Goal: Task Accomplishment & Management: Use online tool/utility

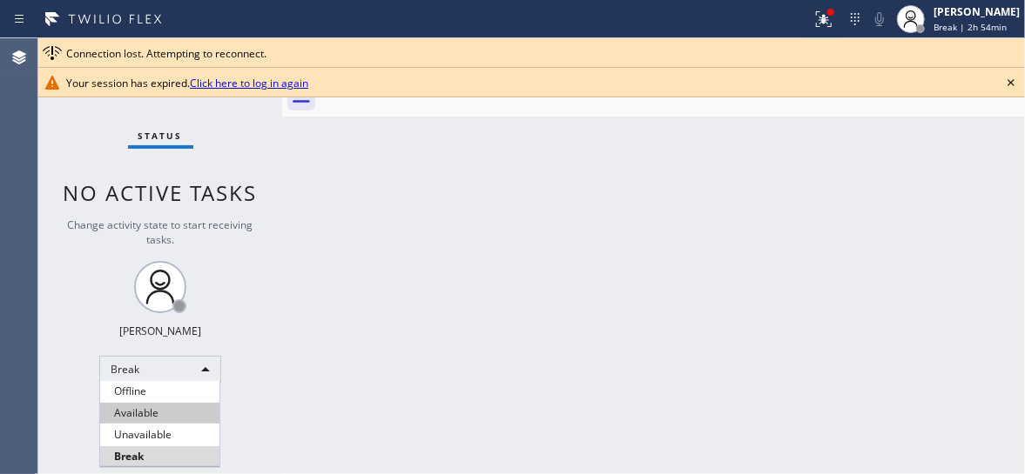
click at [153, 415] on li "Available" at bounding box center [159, 413] width 119 height 21
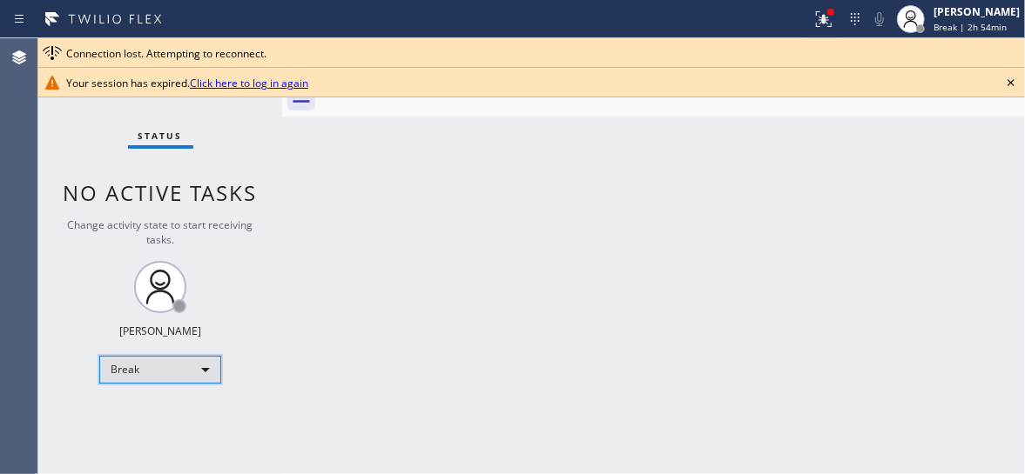
click at [151, 373] on div "Break" at bounding box center [160, 370] width 122 height 28
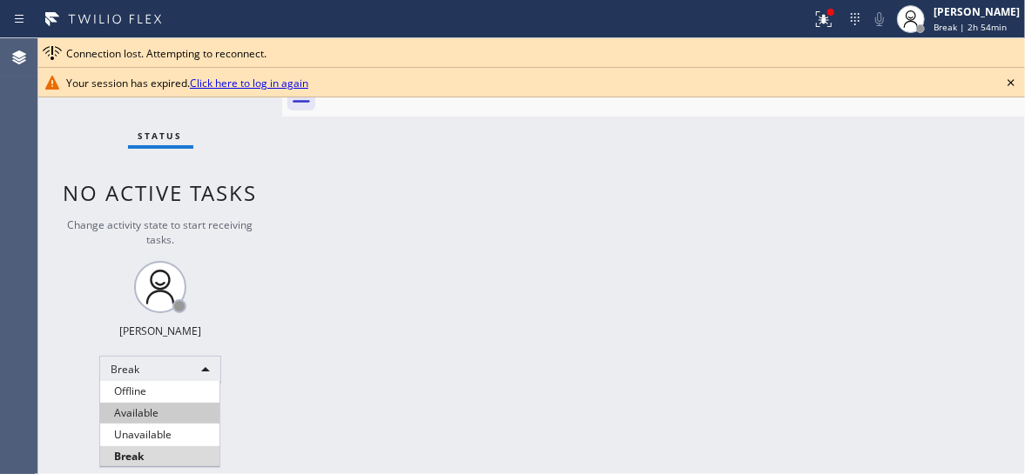
click at [150, 418] on li "Available" at bounding box center [159, 413] width 119 height 21
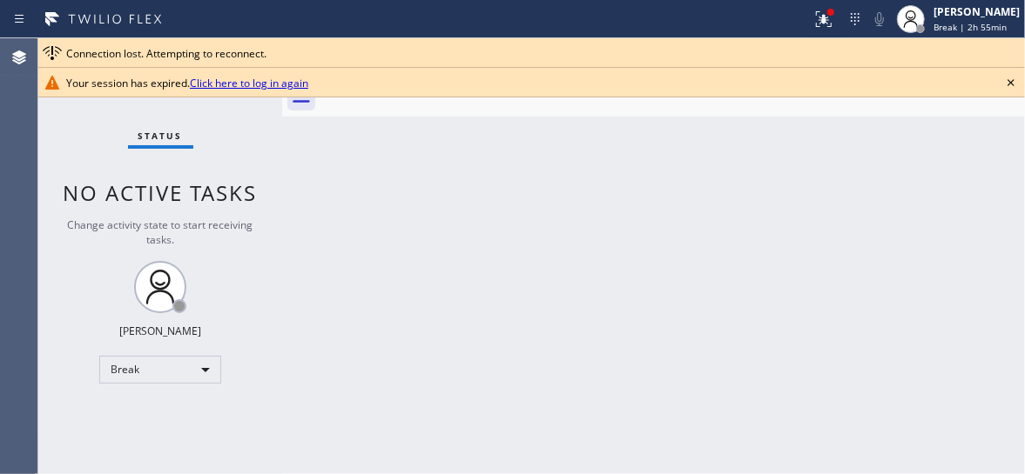
click at [724, 259] on div "Back to Dashboard Change Sender ID Customers Technicians AC [PERSON_NAME] [DATE…" at bounding box center [653, 256] width 742 height 436
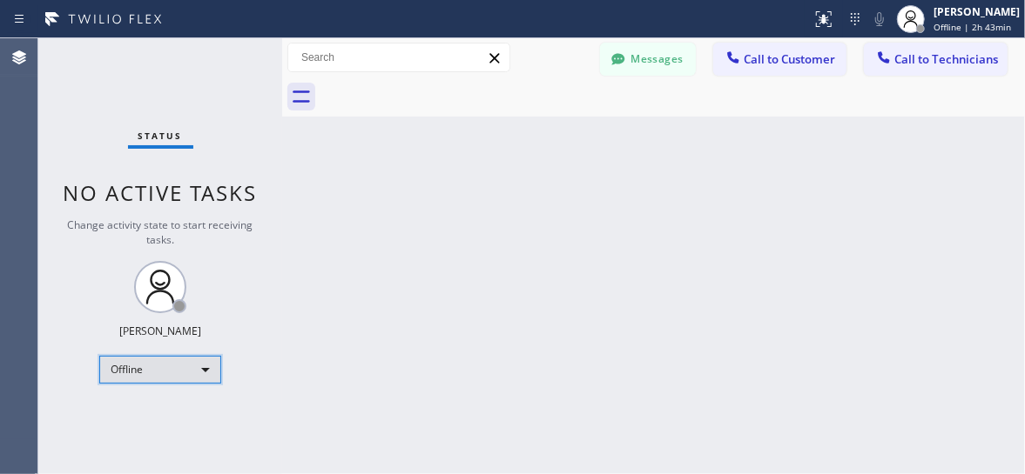
click at [185, 365] on div "Offline" at bounding box center [160, 370] width 122 height 28
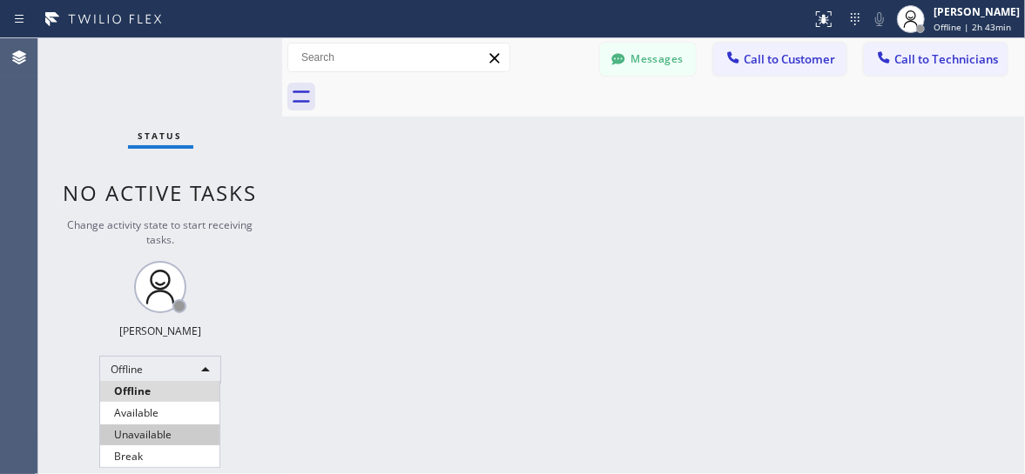
click at [164, 433] on li "Unavailable" at bounding box center [159, 435] width 119 height 21
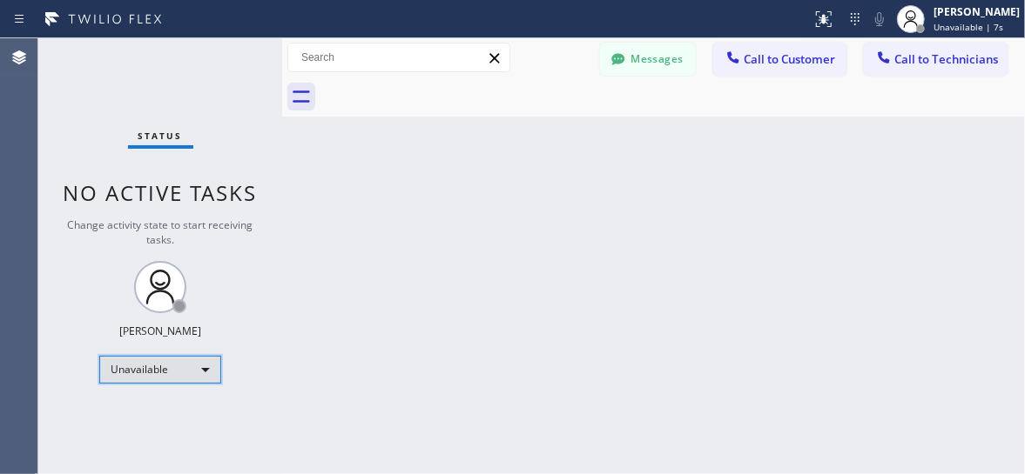
click at [141, 373] on div "Unavailable" at bounding box center [160, 370] width 122 height 28
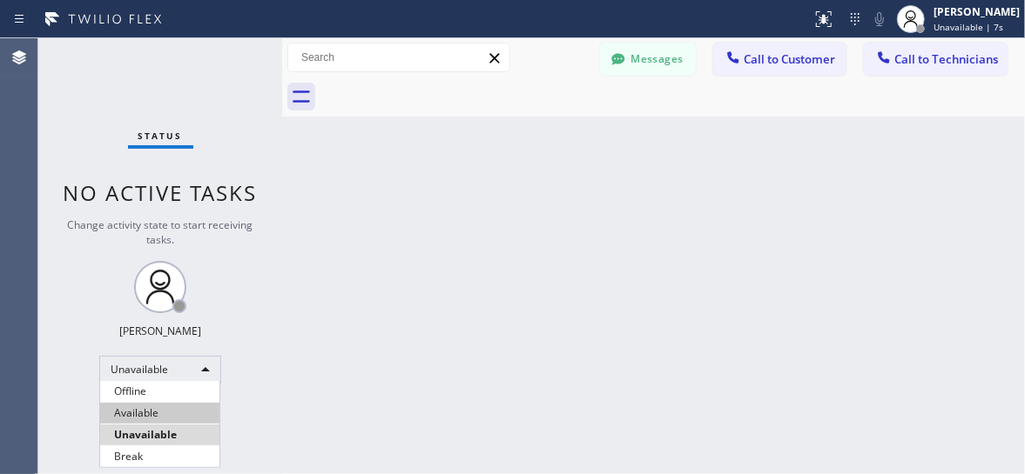
click at [150, 412] on li "Available" at bounding box center [159, 413] width 119 height 21
